Goal: Information Seeking & Learning: Compare options

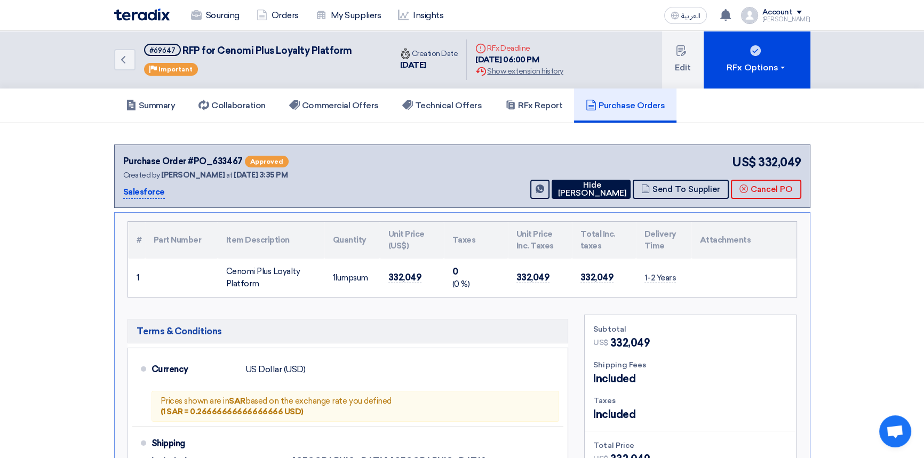
click at [139, 12] on img at bounding box center [141, 15] width 55 height 12
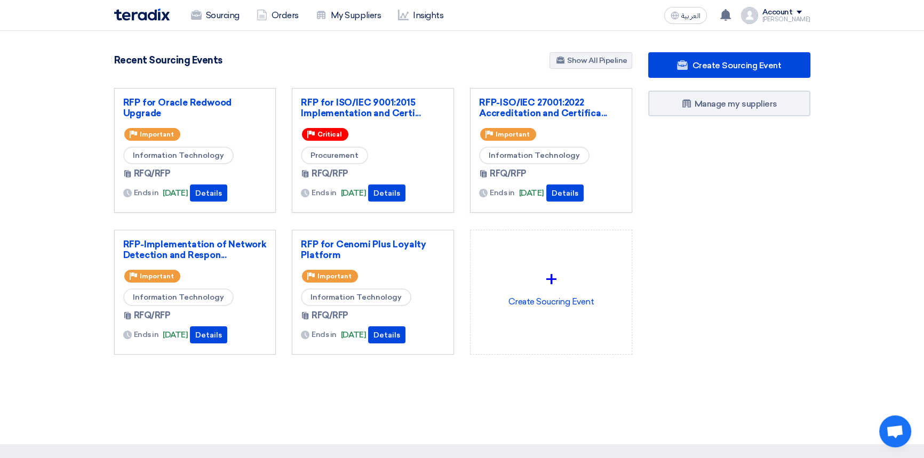
click at [699, 263] on div "Create Sourcing Event Manage my suppliers" at bounding box center [729, 224] width 178 height 345
click at [200, 102] on link "RFP for Oracle Redwood Upgrade" at bounding box center [195, 107] width 144 height 21
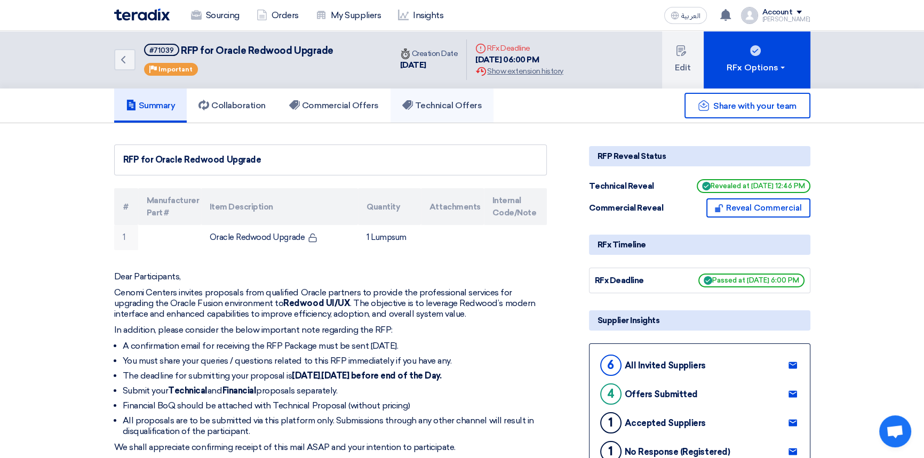
click at [459, 112] on link "Technical Offers" at bounding box center [442, 106] width 103 height 34
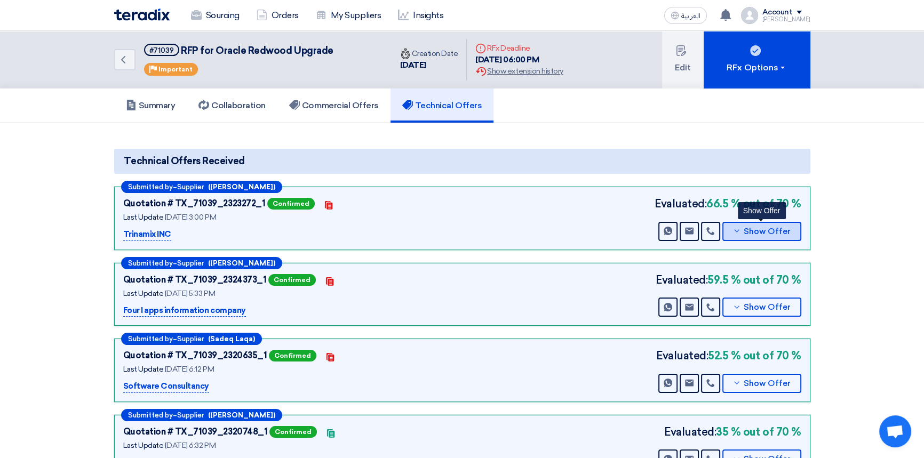
click at [764, 230] on span "Show Offer" at bounding box center [767, 232] width 47 height 8
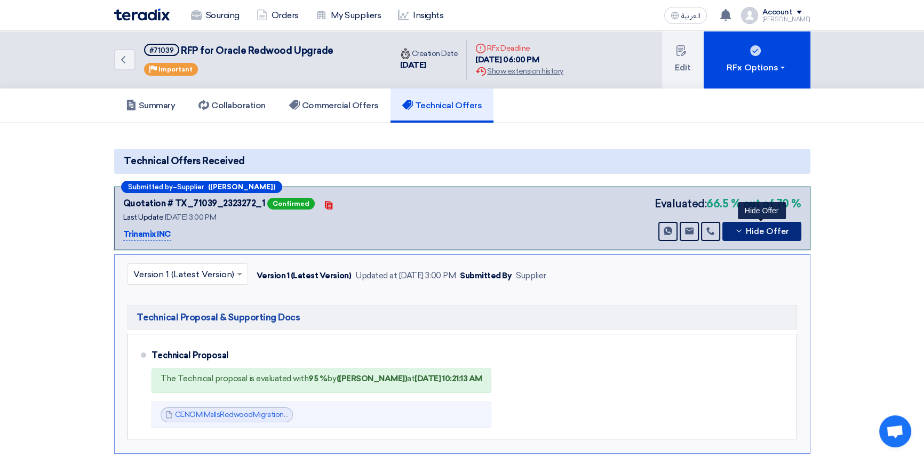
click at [761, 232] on span "Hide Offer" at bounding box center [767, 232] width 43 height 8
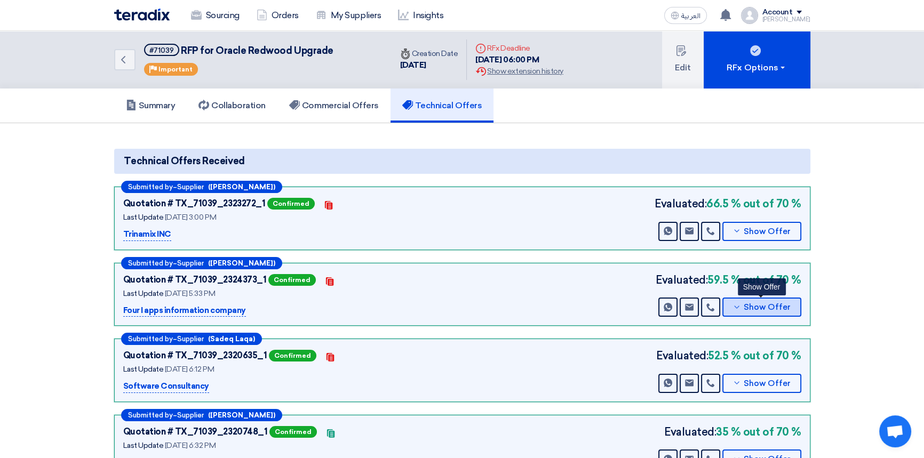
click at [760, 305] on span "Show Offer" at bounding box center [767, 308] width 47 height 8
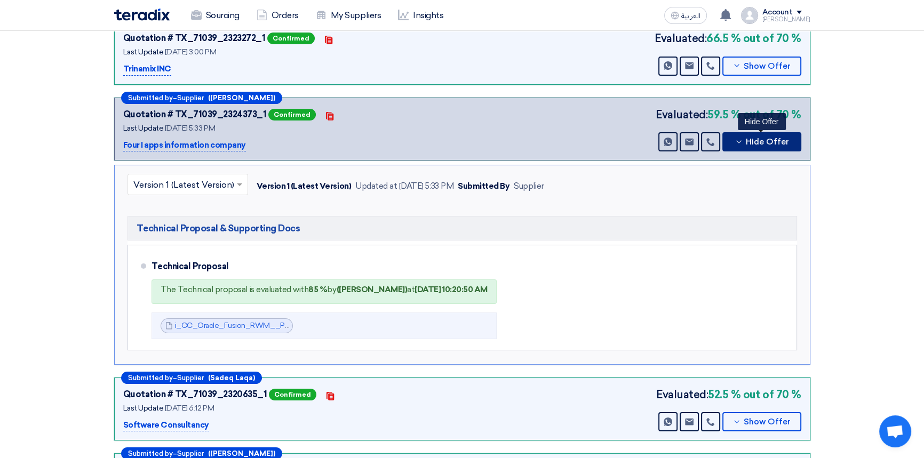
scroll to position [145, 0]
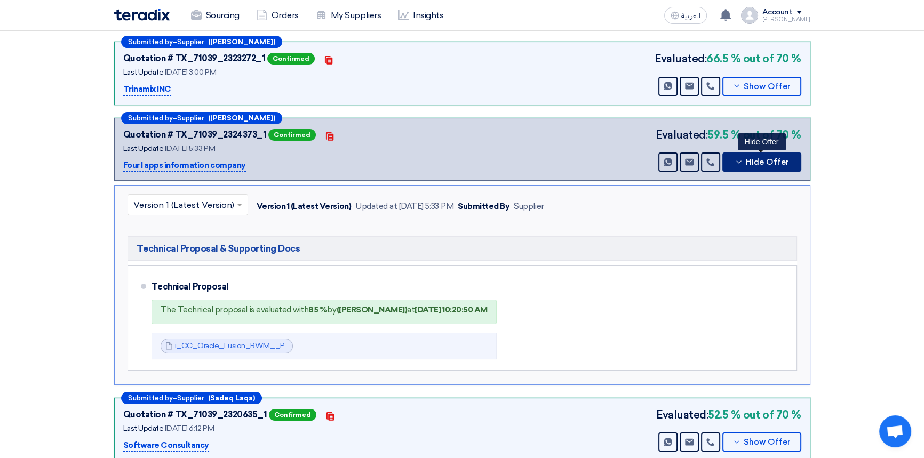
click at [756, 163] on span "Hide Offer" at bounding box center [767, 162] width 43 height 8
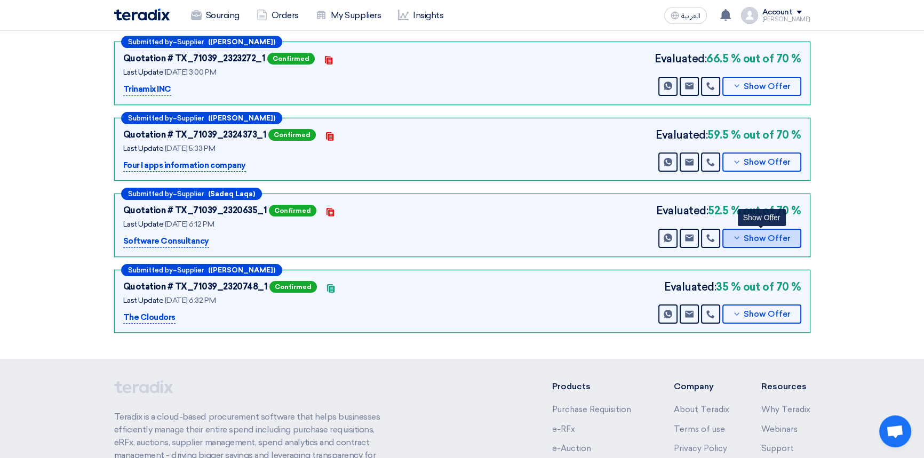
click at [764, 235] on span "Show Offer" at bounding box center [767, 239] width 47 height 8
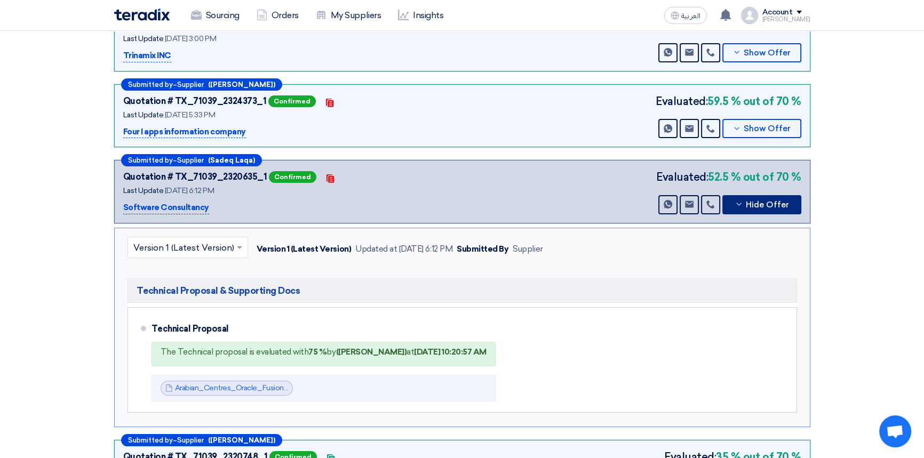
scroll to position [242, 0]
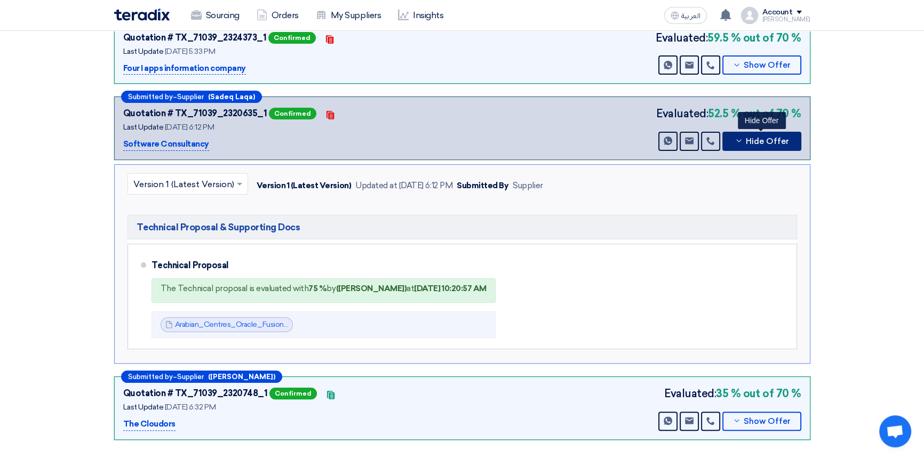
click at [769, 141] on span "Hide Offer" at bounding box center [767, 142] width 43 height 8
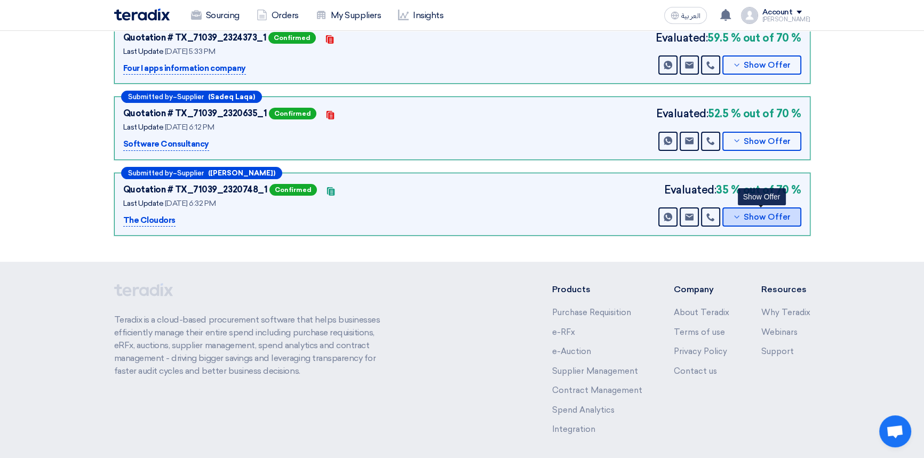
click at [753, 209] on button "Show Offer" at bounding box center [761, 217] width 79 height 19
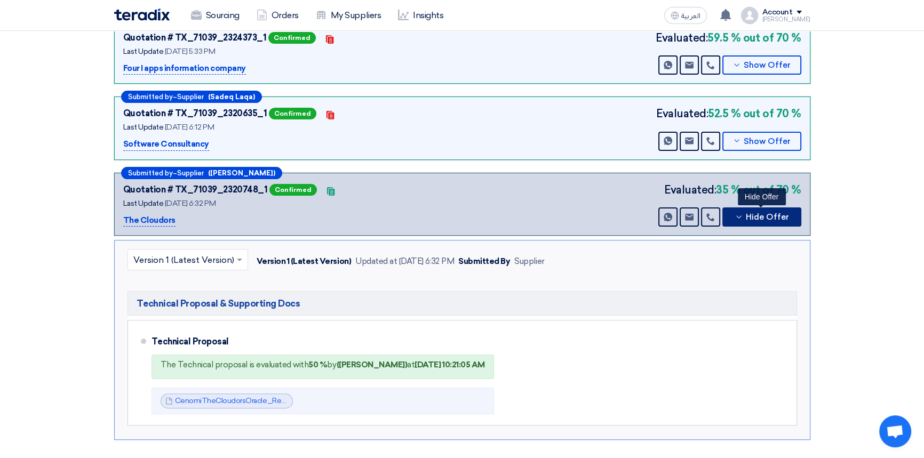
click at [767, 216] on span "Hide Offer" at bounding box center [767, 217] width 43 height 8
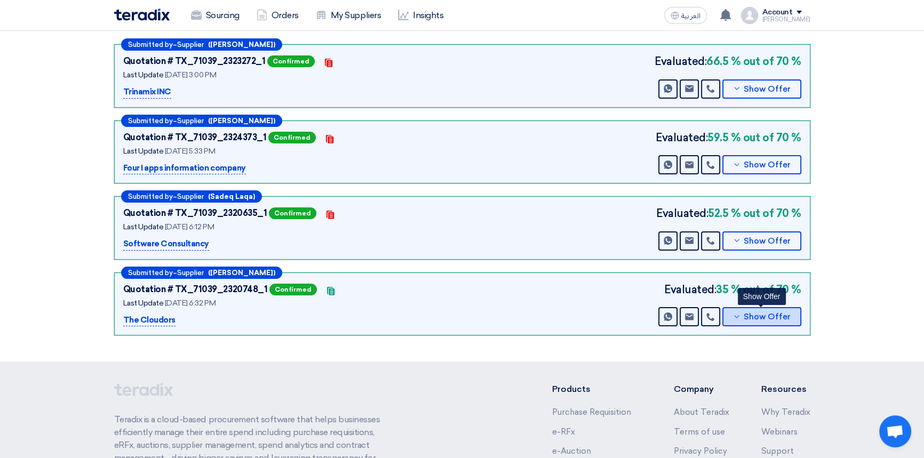
scroll to position [0, 0]
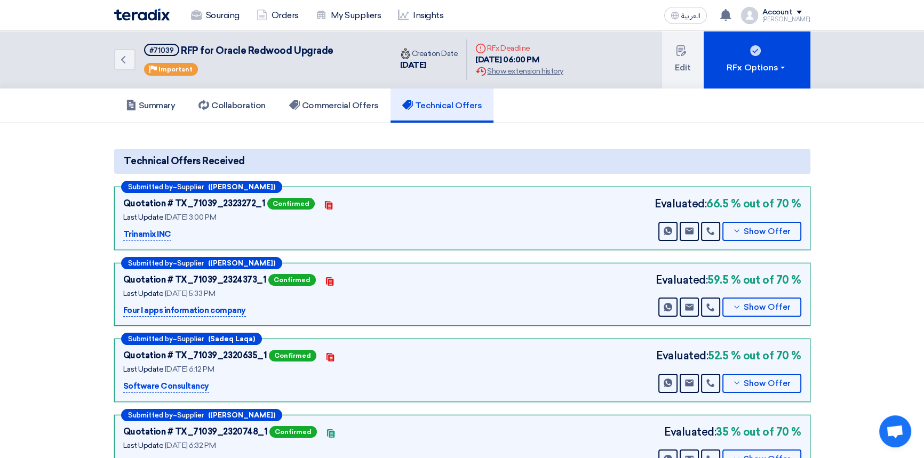
click at [474, 133] on section "Technical Offers Received Submitted by – Supplier ([PERSON_NAME]) Quotation # T…" at bounding box center [462, 313] width 924 height 381
click at [336, 105] on h5 "Commercial Offers" at bounding box center [334, 105] width 90 height 11
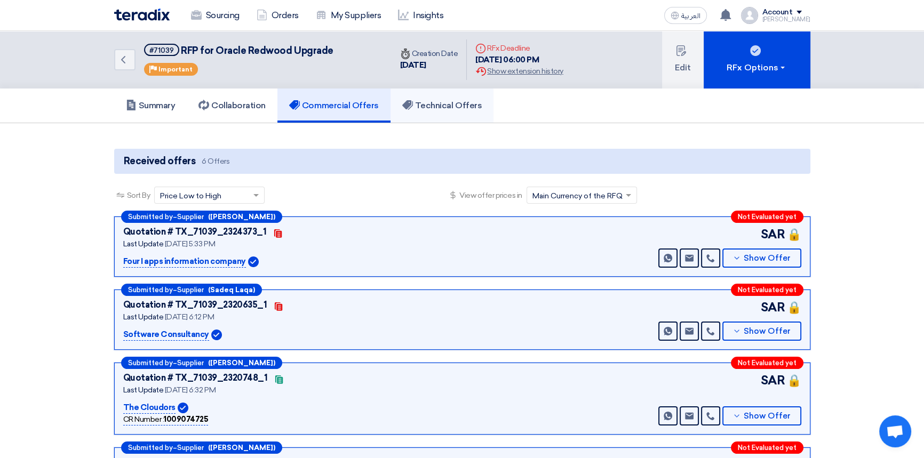
click at [462, 106] on h5 "Technical Offers" at bounding box center [442, 105] width 80 height 11
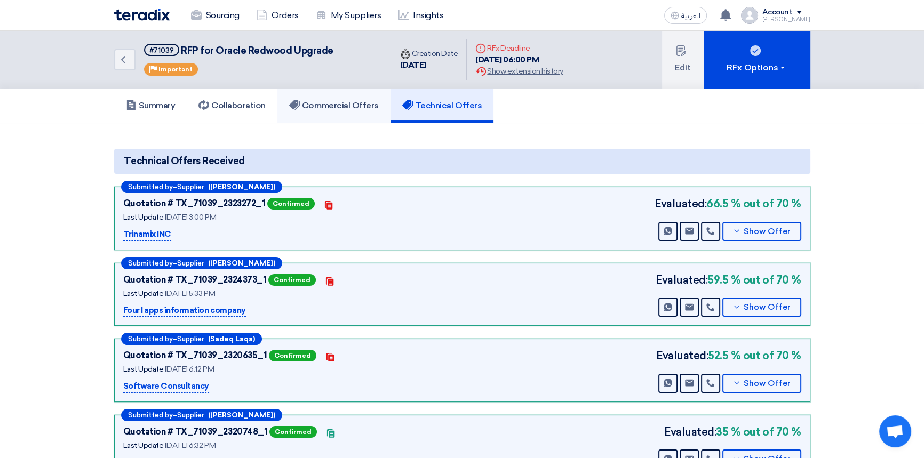
click at [346, 105] on h5 "Commercial Offers" at bounding box center [334, 105] width 90 height 11
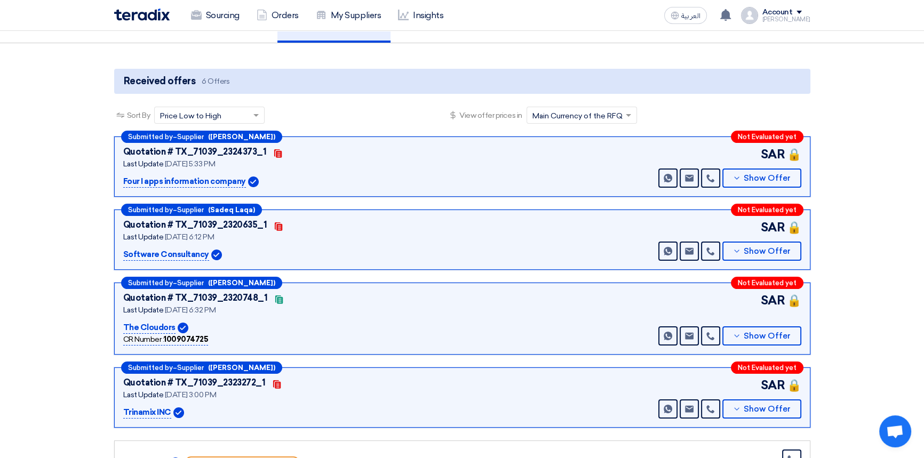
scroll to position [97, 0]
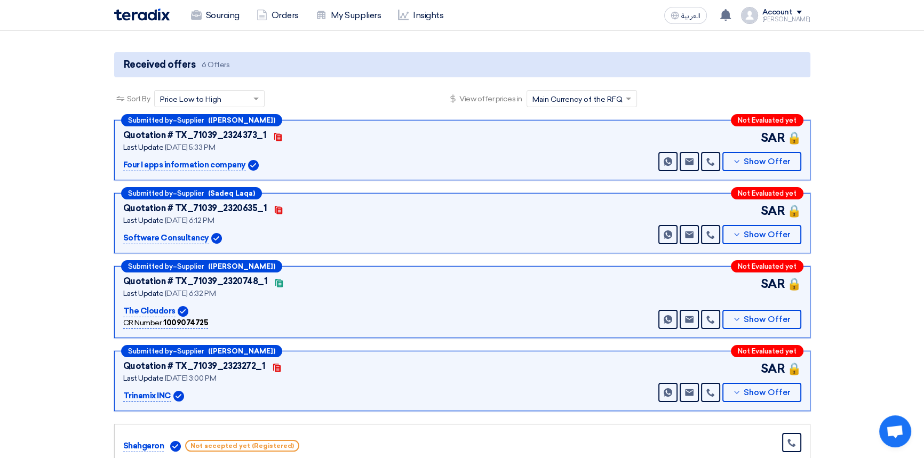
click at [541, 225] on div "Quotation # TX_71039_2320635_1 Contacts Last Update [DATE] 6:12 PM Software Con…" at bounding box center [462, 223] width 678 height 42
click at [533, 165] on div "Quotation # TX_71039_2324373_1 Contacts Last Update [DATE] 5:33 PM Four I apps …" at bounding box center [462, 150] width 678 height 42
